Goal: Task Accomplishment & Management: Use online tool/utility

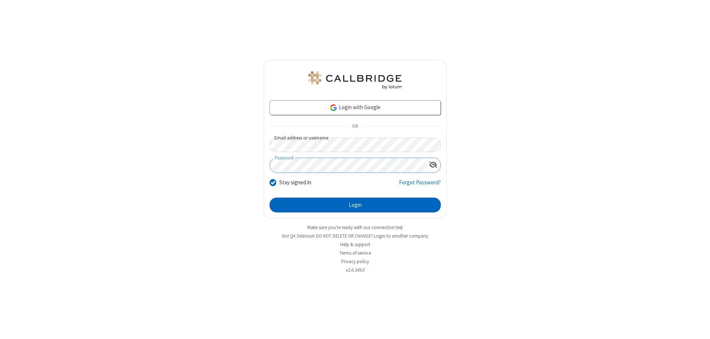
click at [355, 205] on button "Login" at bounding box center [355, 204] width 171 height 15
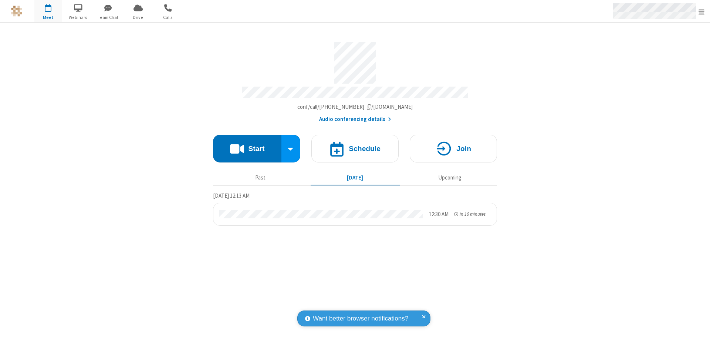
click at [702, 11] on span "Open menu" at bounding box center [702, 11] width 6 height 7
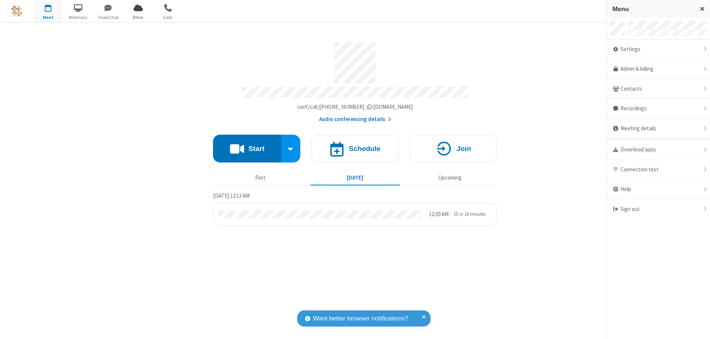
click at [138, 17] on span "Drive" at bounding box center [138, 17] width 28 height 7
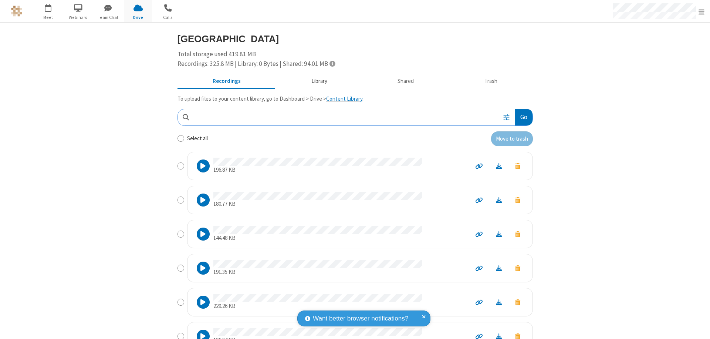
click at [315, 81] on button "Library" at bounding box center [319, 81] width 87 height 14
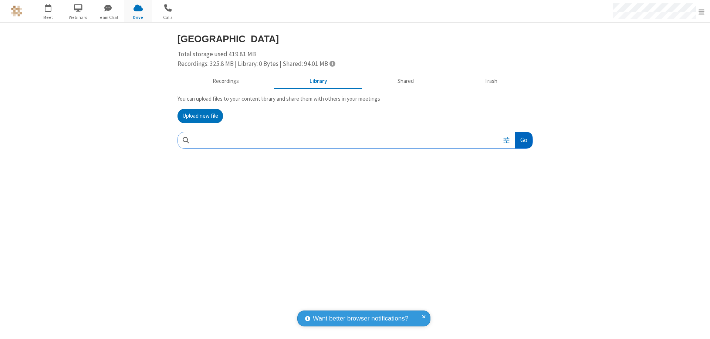
click at [523, 140] on button "Go" at bounding box center [523, 140] width 17 height 17
click at [200, 116] on button "Upload new file" at bounding box center [200, 116] width 45 height 15
